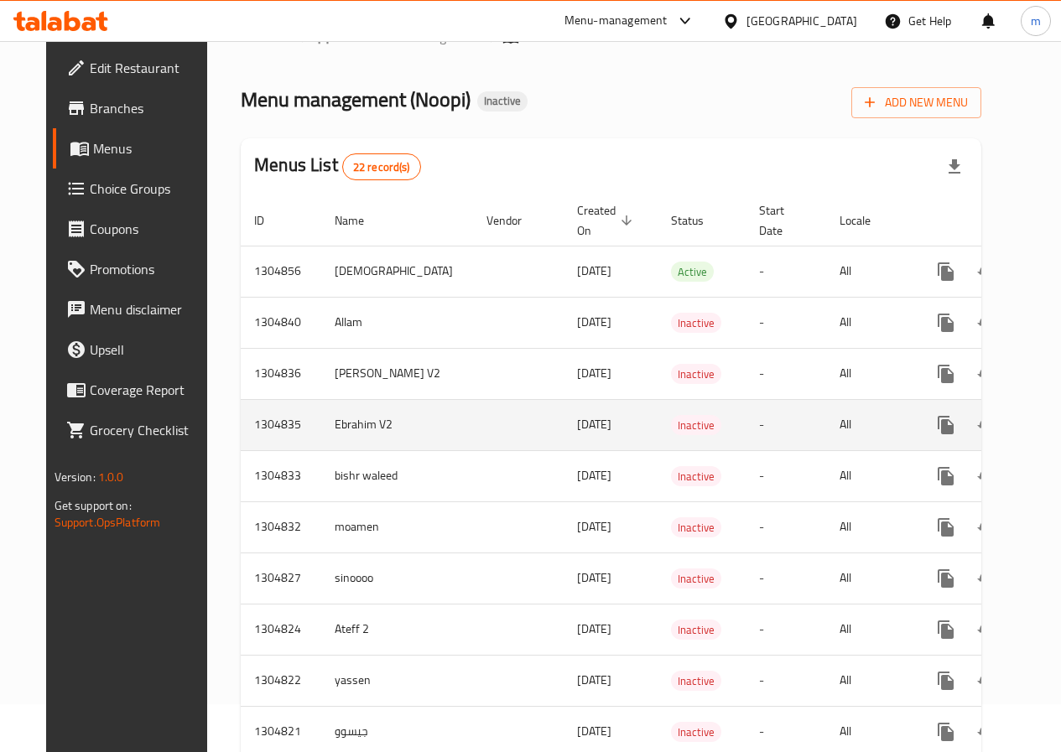
scroll to position [84, 0]
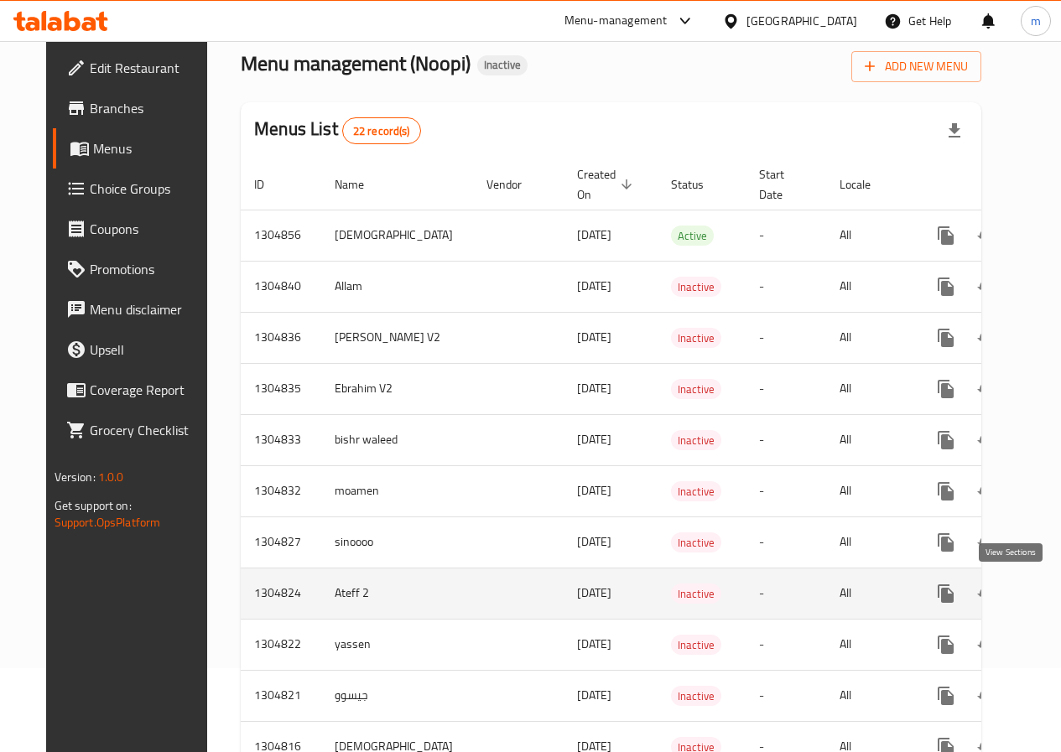
click at [1056, 594] on icon "enhanced table" at bounding box center [1066, 594] width 20 height 20
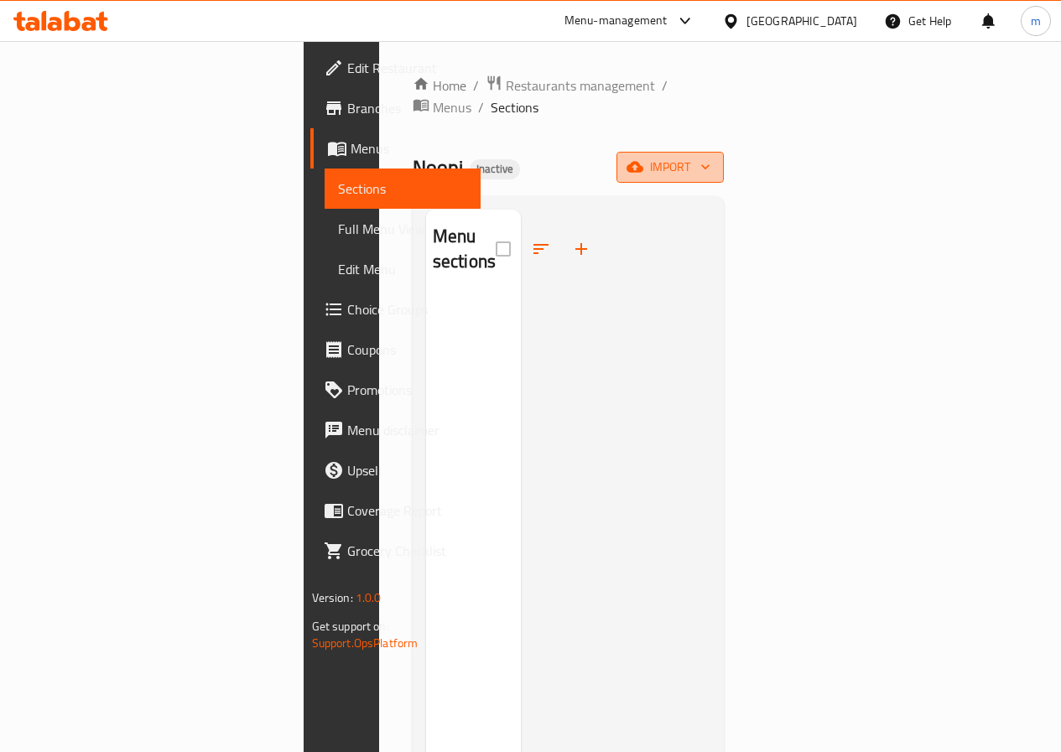
click at [724, 152] on button "import" at bounding box center [669, 167] width 107 height 31
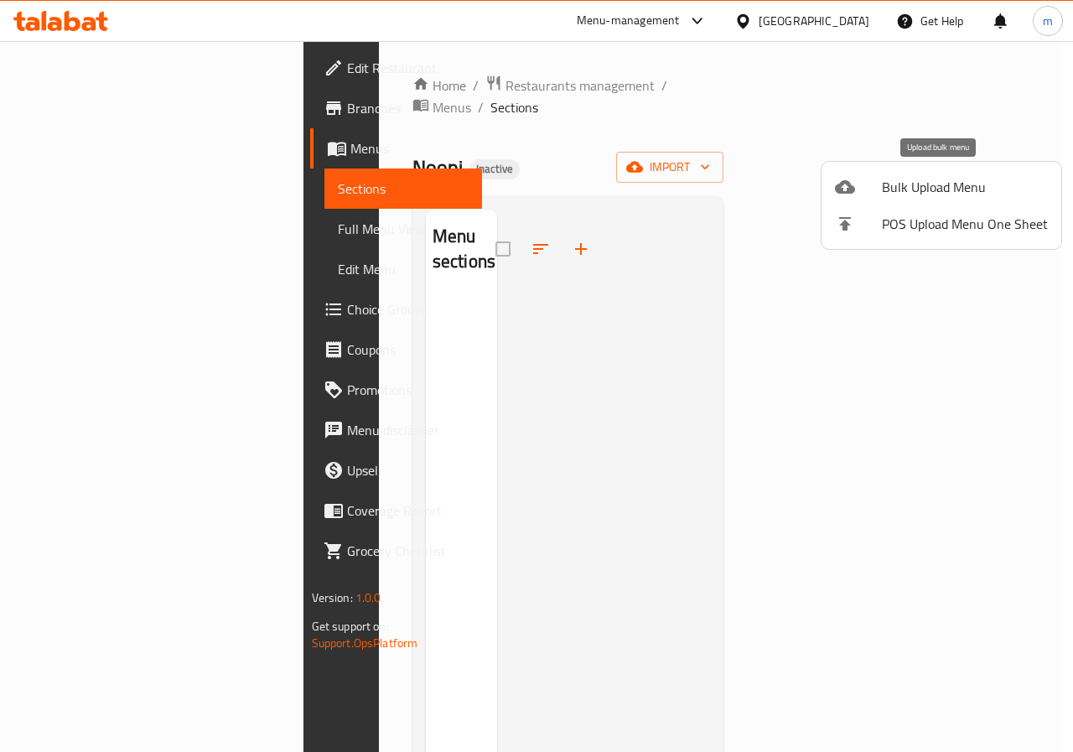
click at [942, 193] on span "Bulk Upload Menu" at bounding box center [965, 187] width 166 height 20
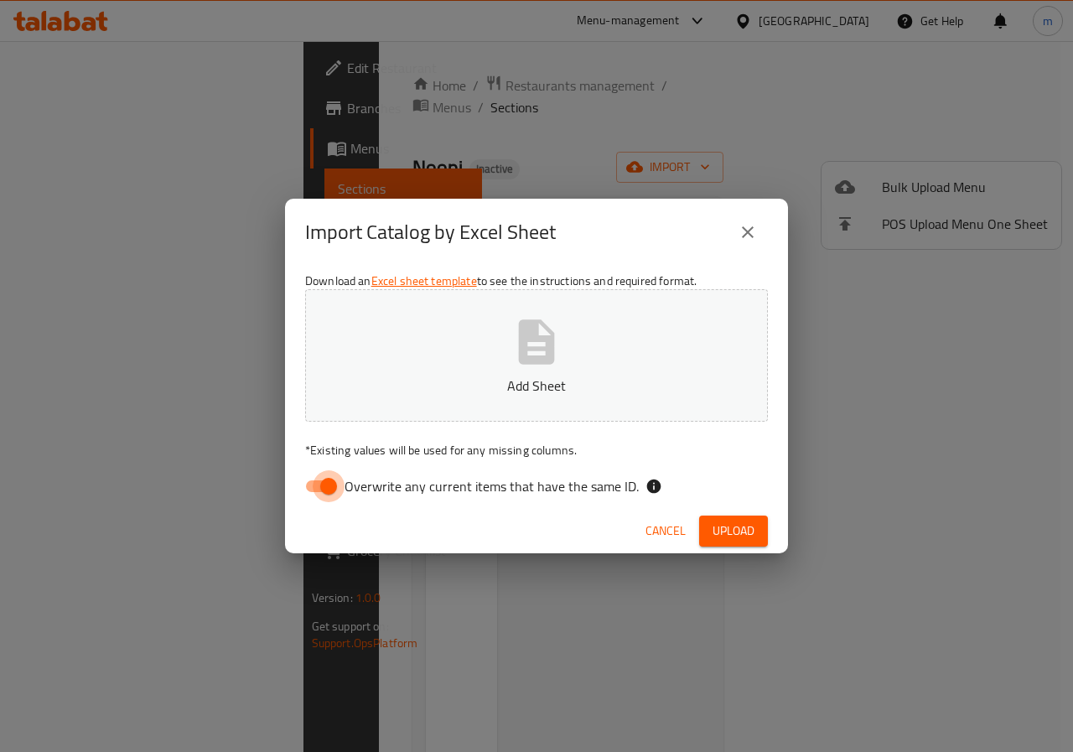
click at [308, 487] on input "Overwrite any current items that have the same ID." at bounding box center [329, 486] width 96 height 32
checkbox input "false"
click at [483, 372] on button "Add Sheet" at bounding box center [536, 355] width 463 height 132
click at [721, 538] on span "Upload" at bounding box center [734, 531] width 42 height 21
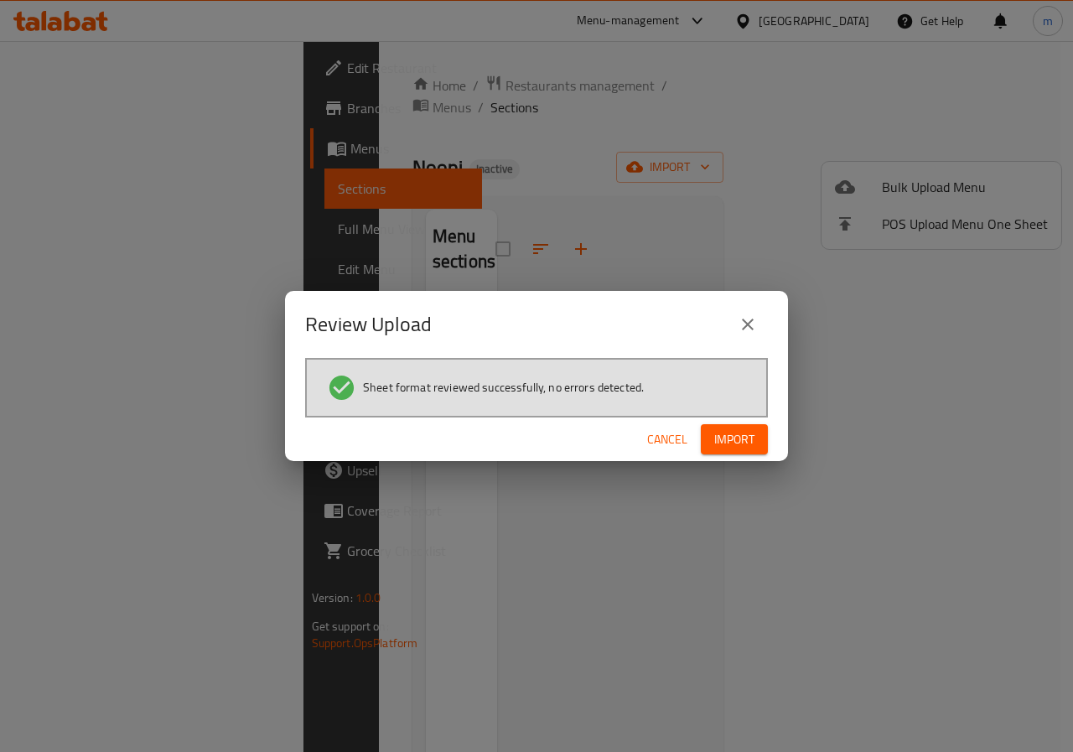
click at [740, 449] on span "Import" at bounding box center [734, 439] width 40 height 21
click at [745, 450] on button "button" at bounding box center [741, 439] width 54 height 27
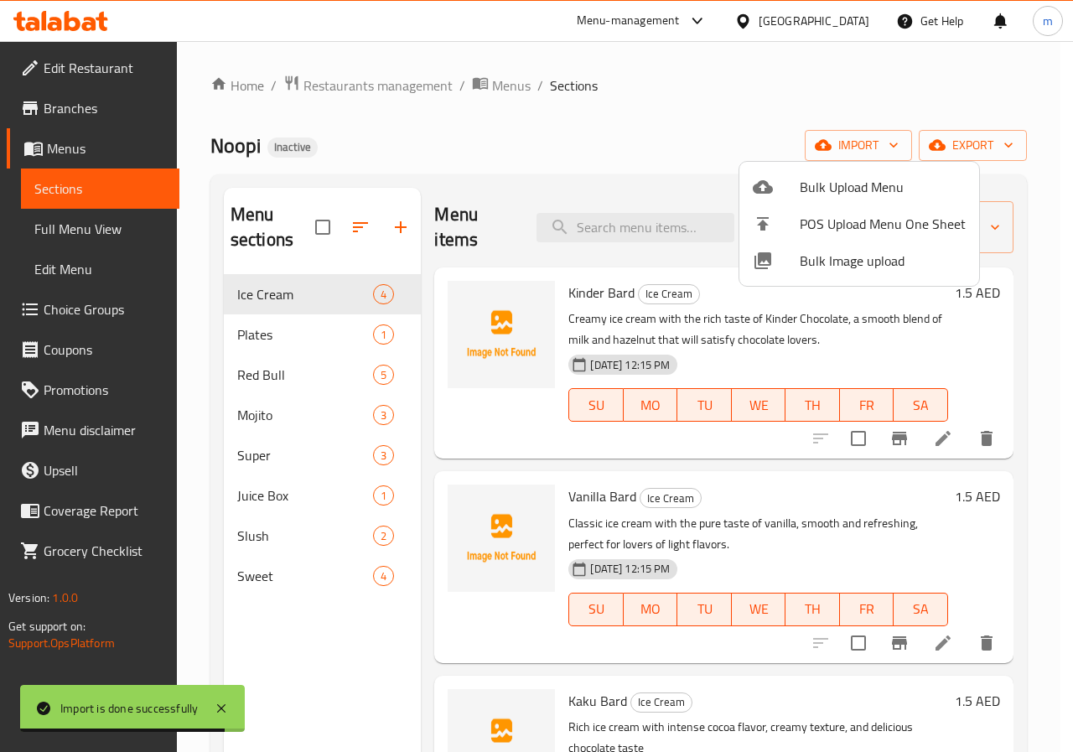
click at [290, 343] on div at bounding box center [536, 376] width 1073 height 752
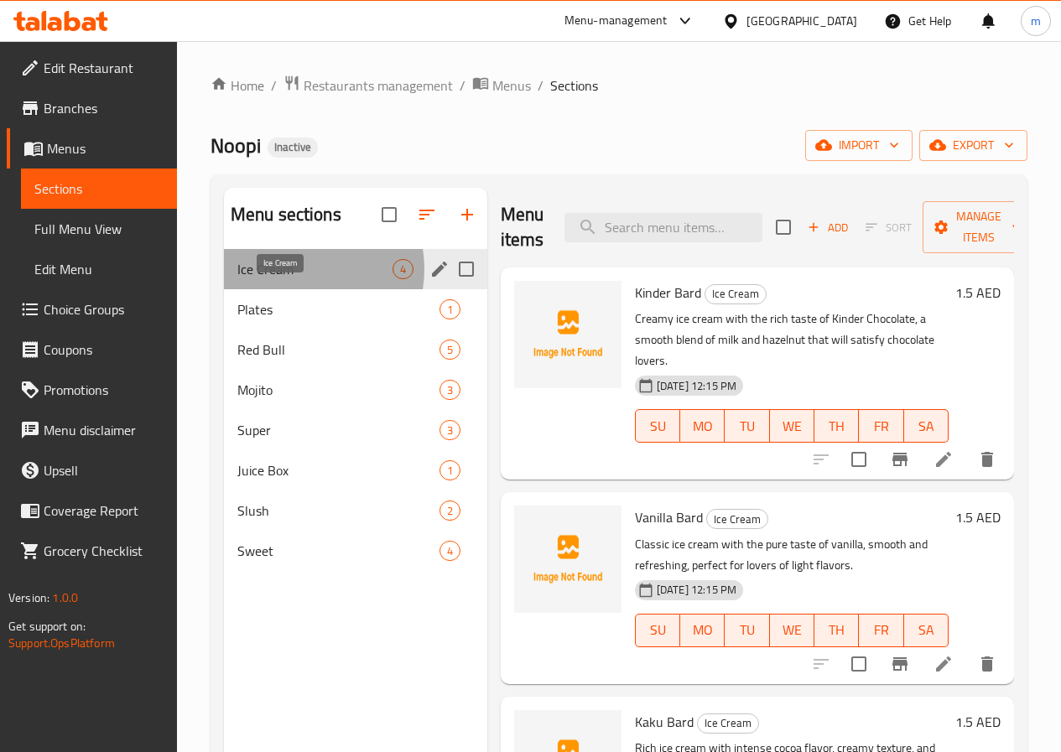
click at [299, 279] on span "Ice Cream" at bounding box center [314, 269] width 155 height 20
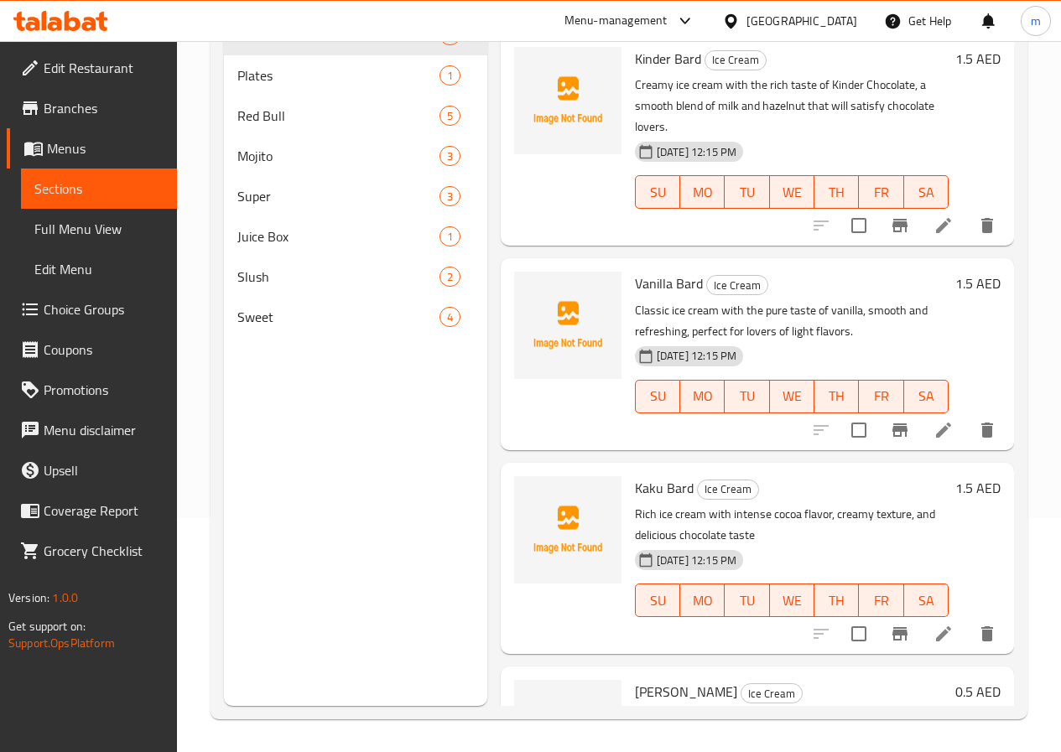
scroll to position [235, 0]
click at [301, 326] on span "Sweet" at bounding box center [314, 316] width 155 height 20
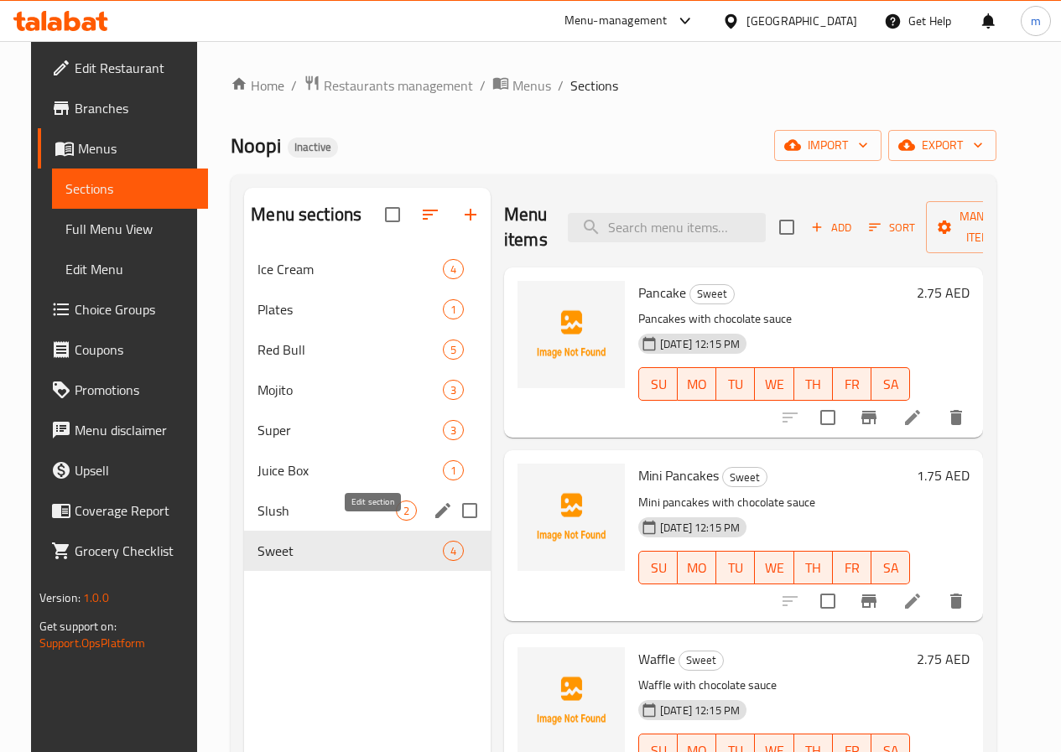
click at [433, 521] on icon "edit" at bounding box center [443, 511] width 20 height 20
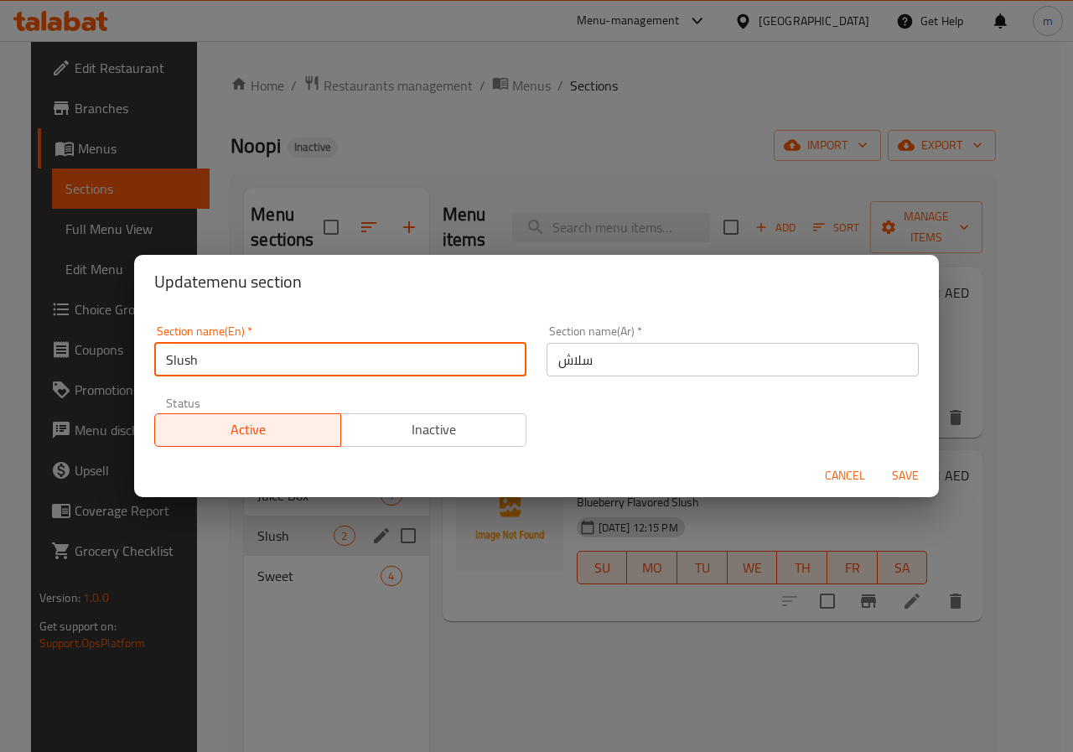
click at [181, 360] on input "Slush" at bounding box center [340, 360] width 372 height 34
